Goal: Task Accomplishment & Management: Manage account settings

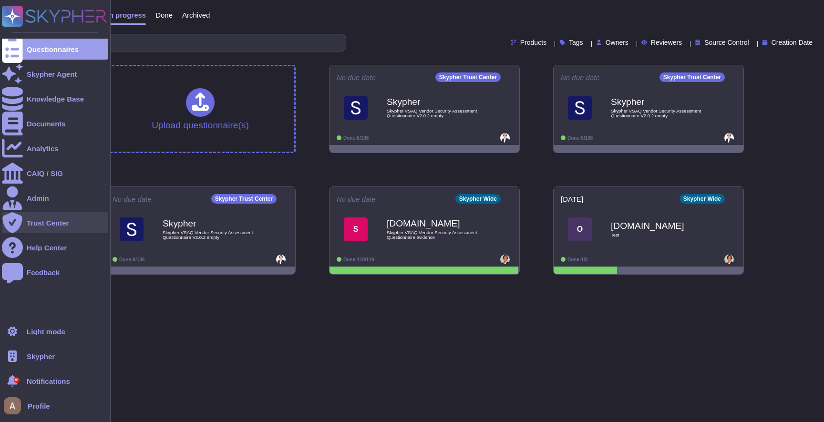
click at [49, 218] on div "Trust Center" at bounding box center [55, 222] width 106 height 21
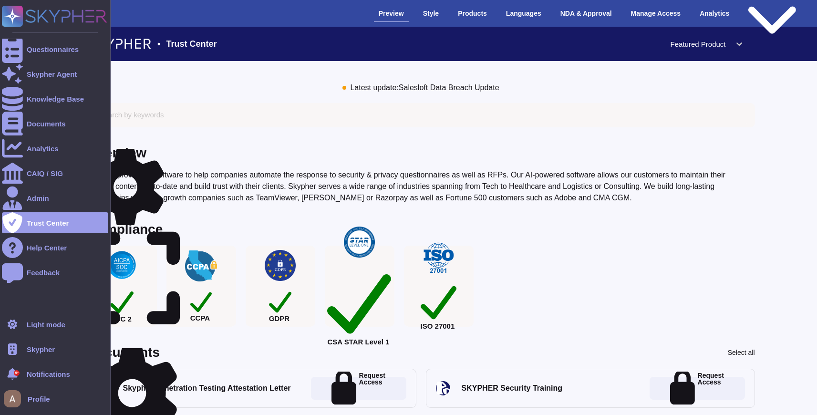
click at [41, 347] on span "Skypher" at bounding box center [41, 349] width 28 height 7
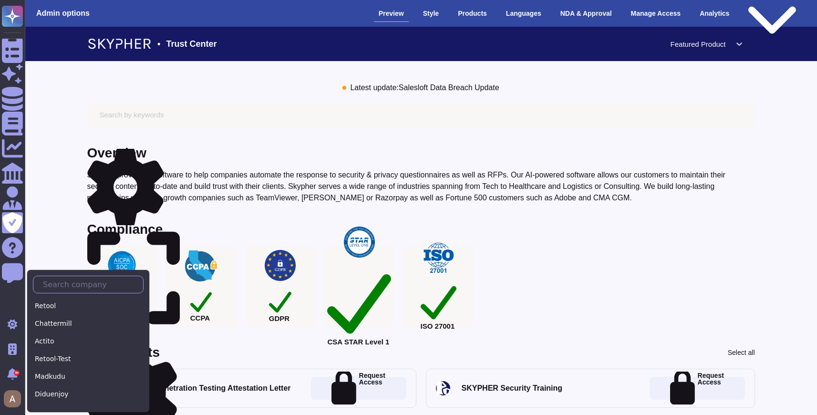
click at [102, 288] on input "text" at bounding box center [90, 284] width 105 height 17
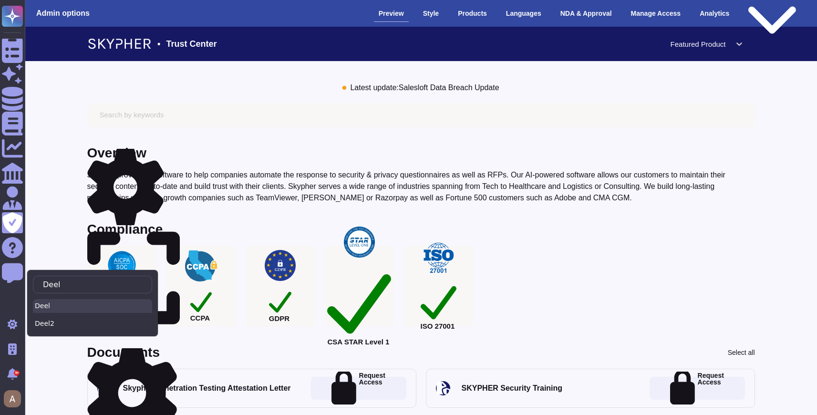
type input "Deel"
click at [100, 302] on div "Deel" at bounding box center [92, 306] width 119 height 14
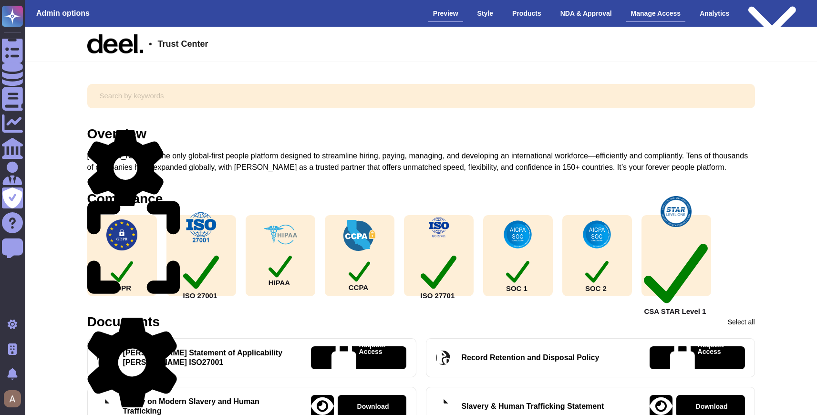
click at [643, 12] on div "Manage Access" at bounding box center [656, 13] width 60 height 17
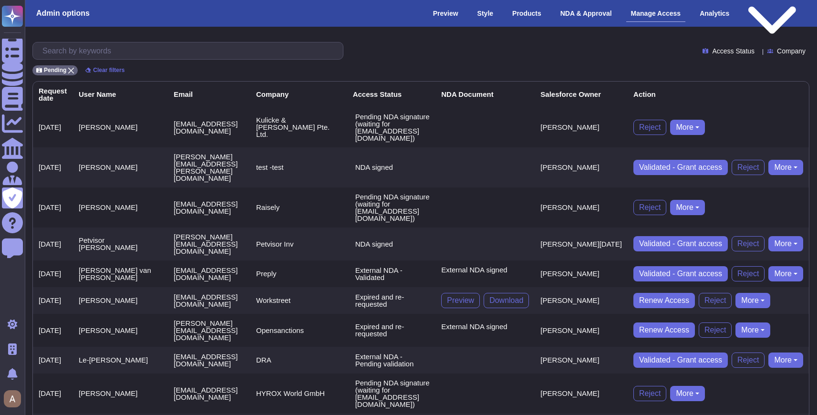
click at [175, 150] on td "[PERSON_NAME][EMAIL_ADDRESS][PERSON_NAME][DOMAIN_NAME]" at bounding box center [209, 167] width 82 height 40
copy td "[PERSON_NAME][EMAIL_ADDRESS][PERSON_NAME][DOMAIN_NAME]"
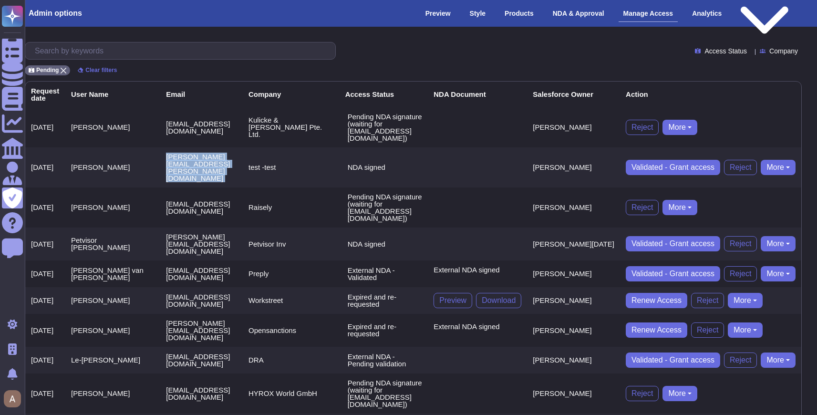
scroll to position [0, 113]
click at [782, 160] on button "More" at bounding box center [777, 167] width 35 height 15
click at [428, 147] on td "NDA signed" at bounding box center [383, 167] width 89 height 40
click at [793, 160] on button "More" at bounding box center [777, 167] width 35 height 15
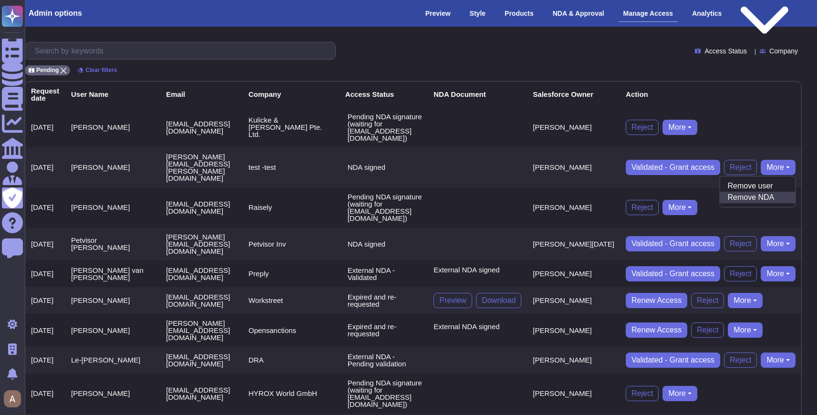
click at [776, 192] on link "Remove NDA" at bounding box center [756, 197] width 75 height 11
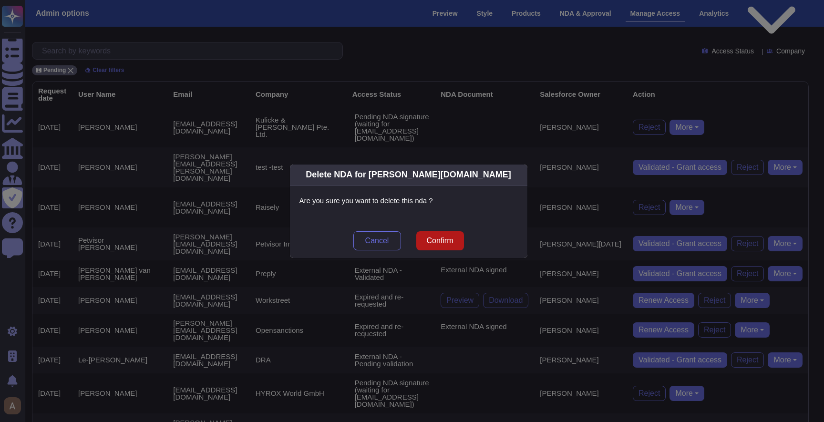
click at [445, 233] on button "Confirm" at bounding box center [440, 240] width 48 height 19
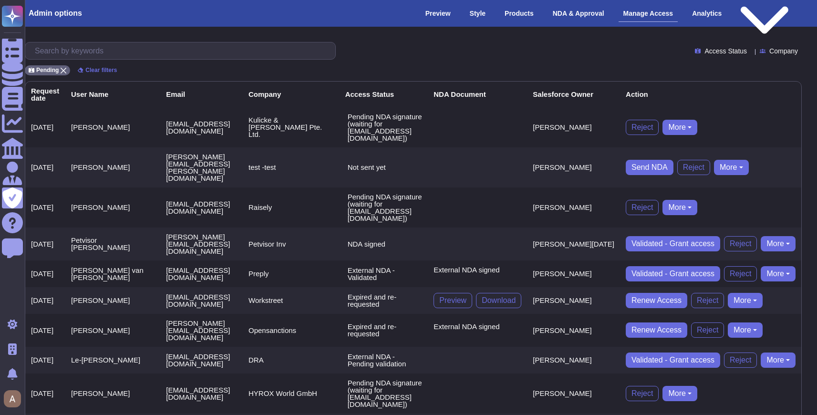
click at [738, 160] on button "More" at bounding box center [731, 167] width 35 height 15
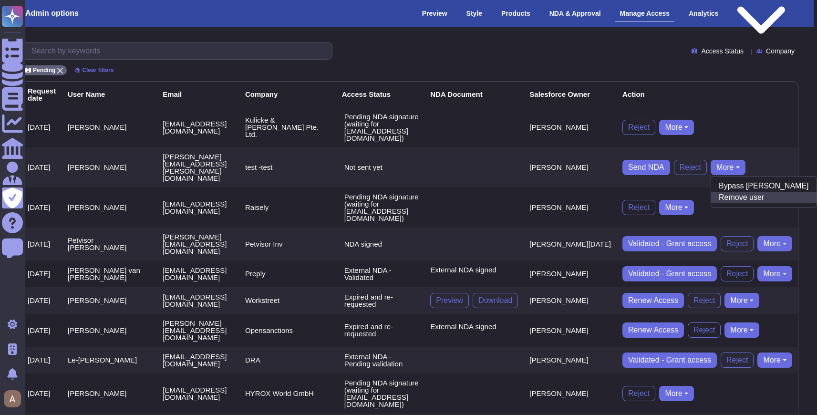
click at [738, 192] on link "Remove user" at bounding box center [763, 197] width 105 height 11
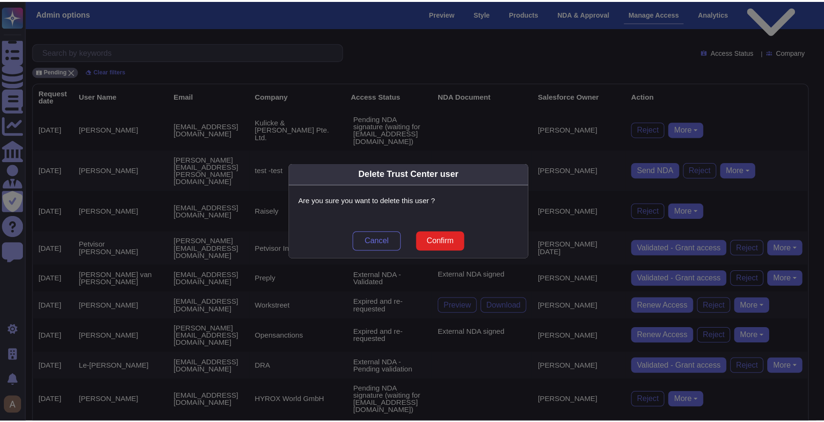
scroll to position [0, 106]
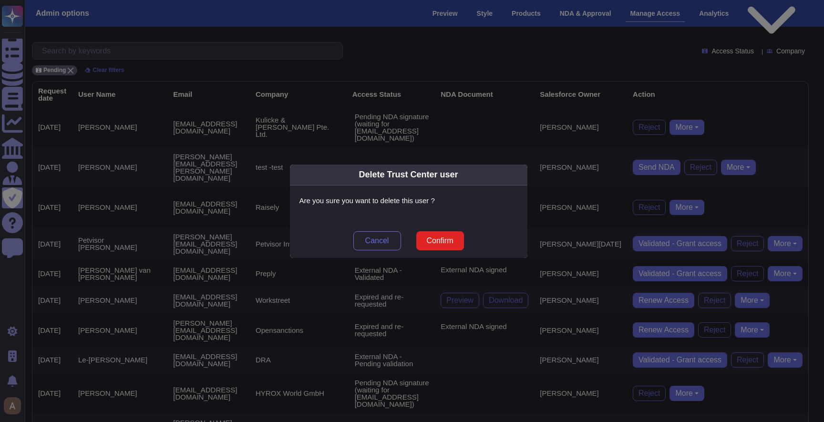
click at [440, 241] on span "Confirm" at bounding box center [439, 241] width 27 height 8
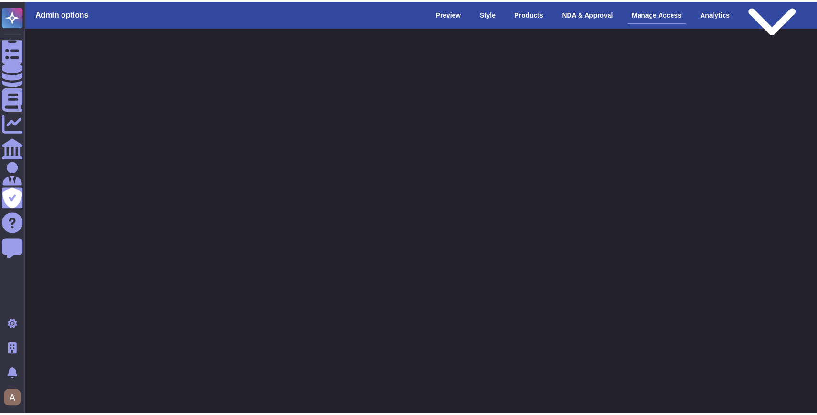
scroll to position [0, 0]
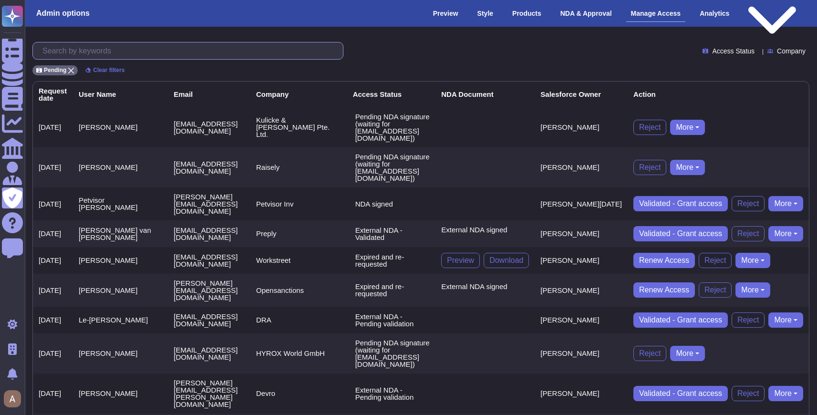
click at [163, 58] on input "text" at bounding box center [190, 50] width 305 height 17
click at [70, 71] on icon at bounding box center [71, 71] width 6 height 6
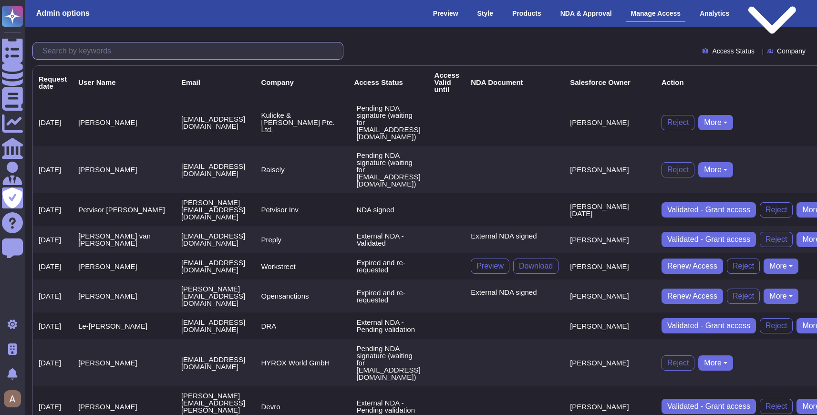
click at [71, 54] on input "text" at bounding box center [190, 50] width 305 height 17
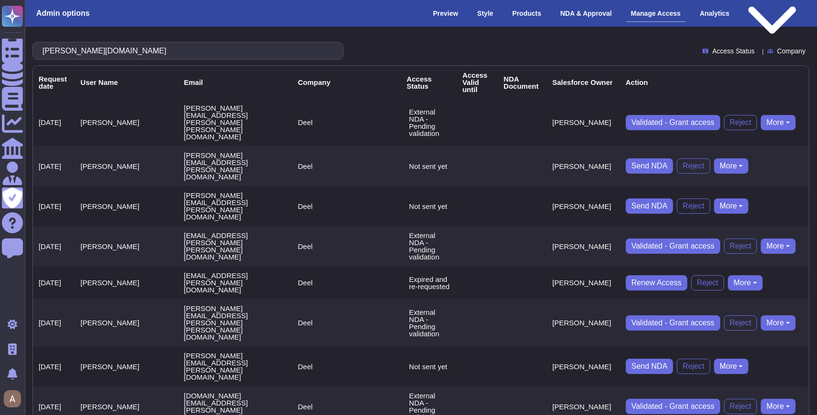
type input "[PERSON_NAME][DOMAIN_NAME]"
click at [740, 275] on button "More" at bounding box center [744, 282] width 35 height 15
click at [403, 226] on td "External NDA - Pending validation" at bounding box center [429, 246] width 56 height 40
